Goal: Task Accomplishment & Management: Manage account settings

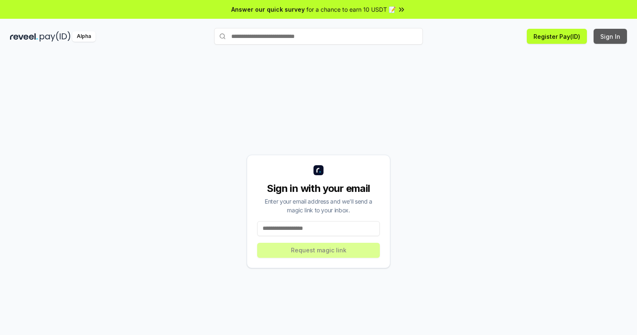
click at [611, 36] on button "Sign In" at bounding box center [609, 36] width 33 height 15
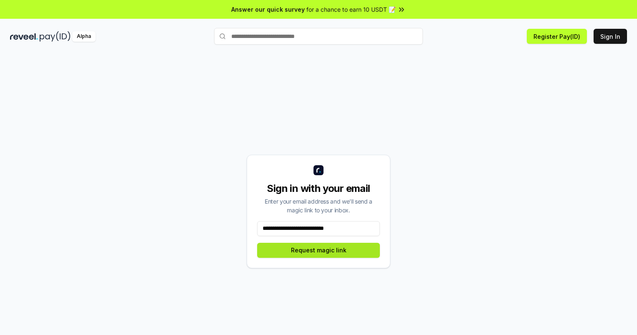
type input "**********"
click at [318, 250] on button "Request magic link" at bounding box center [318, 250] width 123 height 15
